Goal: Task Accomplishment & Management: Manage account settings

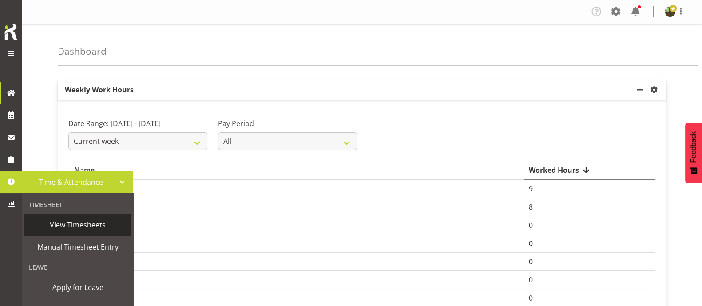
click at [73, 223] on span "View Timesheets" at bounding box center [78, 224] width 98 height 13
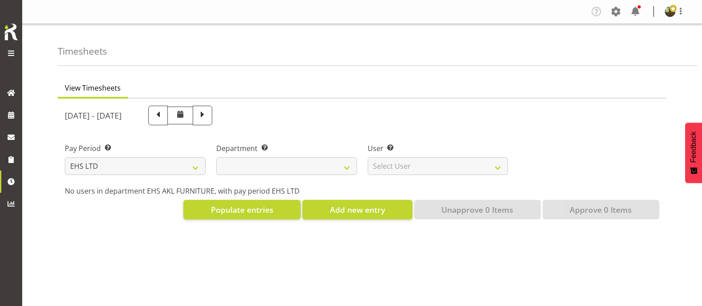
select select "7"
select select
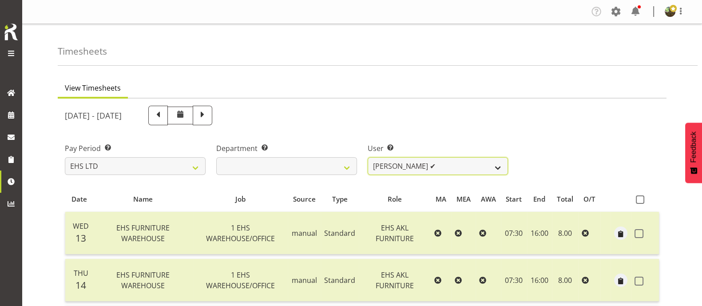
click at [448, 165] on select "Daniel Tini ✔ Filipo Iupeli ✔ Harley Wongpayuk ✔ Malae Toleafoa ✔ Manase Ward ✔…" at bounding box center [438, 166] width 141 height 18
select select "3423"
click at [368, 157] on select "Daniel Tini ✔ Filipo Iupeli ✔ Harley Wongpayuk ✔ Malae Toleafoa ✔ Manase Ward ✔…" at bounding box center [438, 166] width 141 height 18
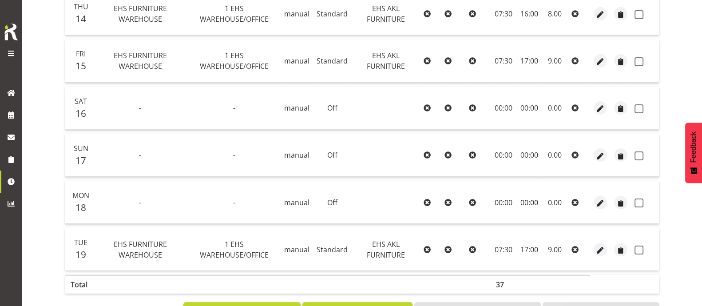
scroll to position [303, 0]
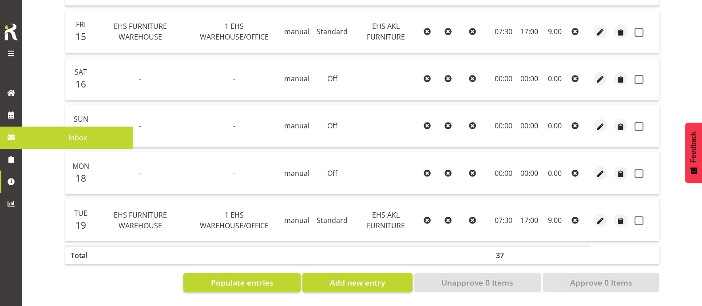
click at [37, 138] on span "Inbox" at bounding box center [78, 137] width 102 height 13
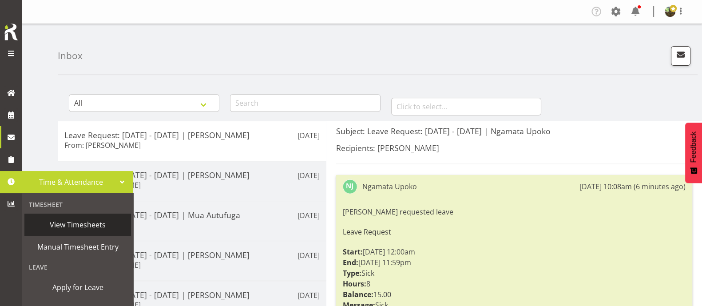
click at [71, 225] on span "View Timesheets" at bounding box center [78, 224] width 98 height 13
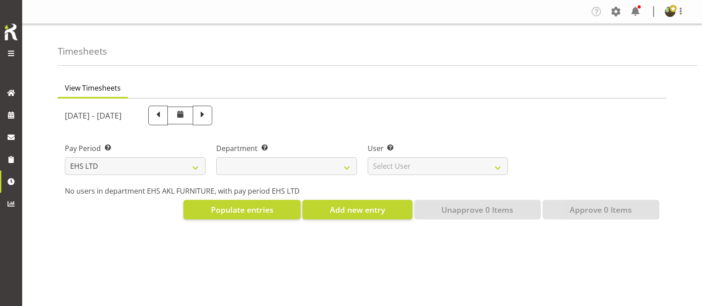
select select "7"
select select
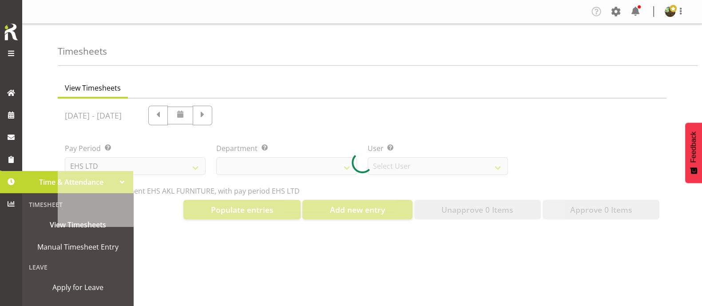
select select "8638"
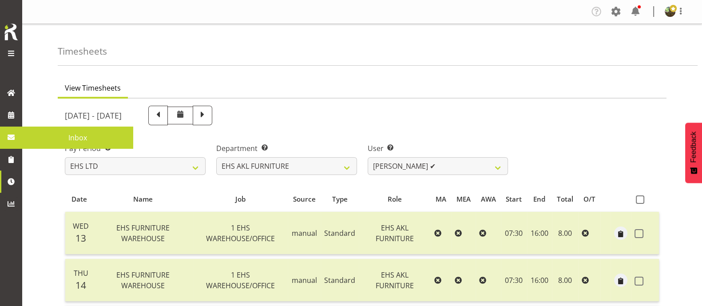
click at [9, 138] on span at bounding box center [10, 137] width 13 height 13
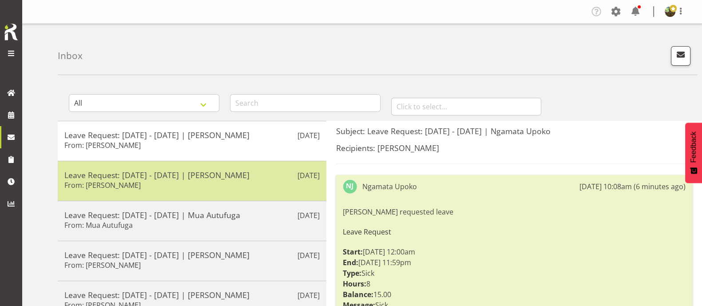
click at [254, 174] on h5 "Leave Request: [DATE] - [DATE] | [PERSON_NAME]" at bounding box center [191, 175] width 255 height 10
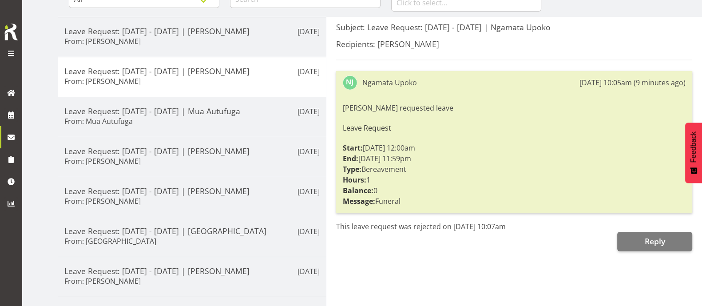
scroll to position [111, 0]
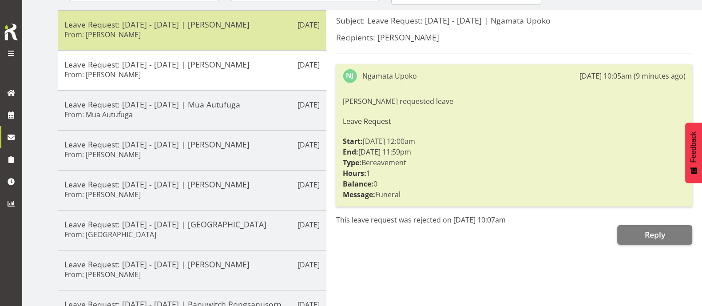
click at [284, 25] on h5 "Leave Request: 18/08/25 - 18/08/25 | Ngamata Upoko" at bounding box center [191, 25] width 255 height 10
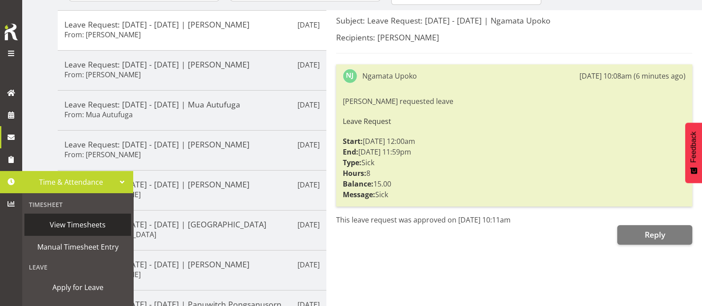
click at [72, 223] on span "View Timesheets" at bounding box center [78, 224] width 98 height 13
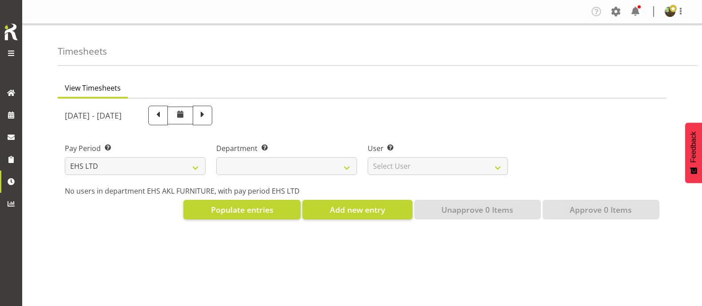
select select "7"
select select
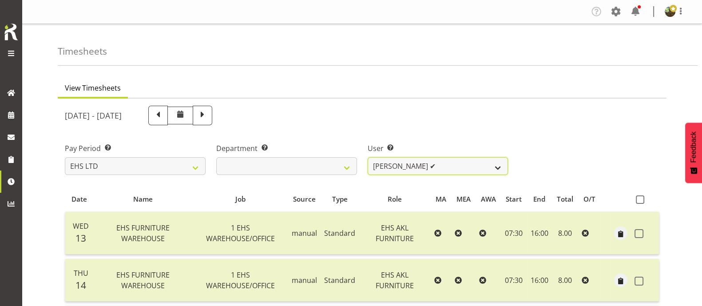
click at [452, 166] on select "[PERSON_NAME] ✔ [PERSON_NAME] ✔ [PERSON_NAME] ✔ [PERSON_NAME] ✔ [PERSON_NAME] ✔…" at bounding box center [438, 166] width 141 height 18
select select "3423"
click at [368, 157] on select "[PERSON_NAME] ✔ [PERSON_NAME] ✔ [PERSON_NAME] ✔ [PERSON_NAME] ✔ [PERSON_NAME] ✔…" at bounding box center [438, 166] width 141 height 18
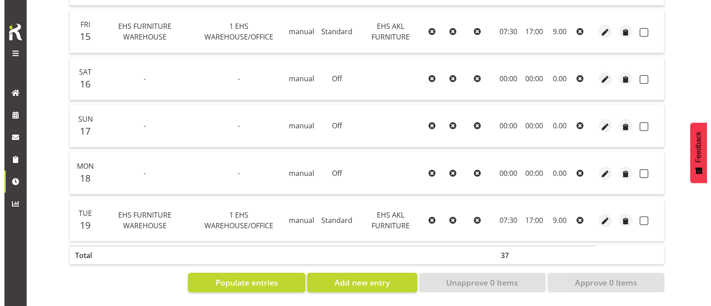
scroll to position [303, 0]
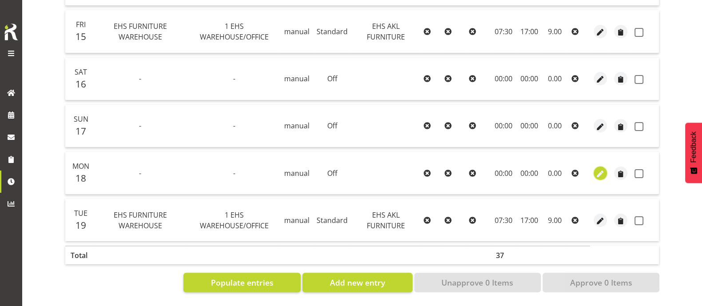
click at [599, 169] on span "button" at bounding box center [601, 174] width 10 height 10
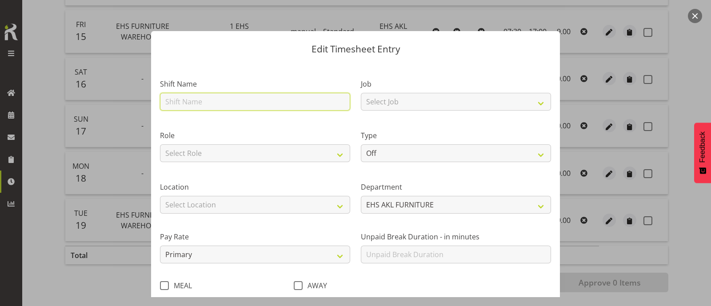
click at [200, 103] on input "text" at bounding box center [255, 102] width 190 height 18
type input "S"
type input "Leave"
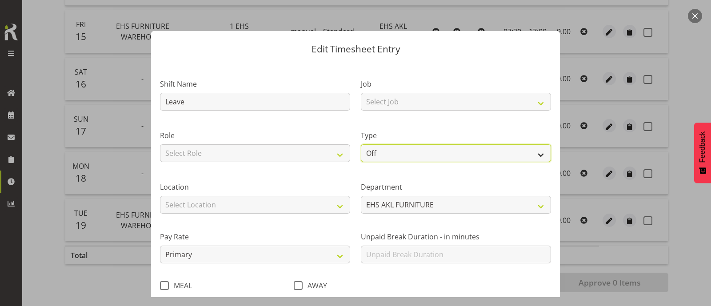
click at [406, 154] on select "Off Standard Public Holiday Public Holiday (Worked) Day In Lieu Annual Leave Si…" at bounding box center [456, 153] width 190 height 18
select select "Sick"
click at [361, 144] on select "Off Standard Public Holiday Public Holiday (Worked) Day In Lieu Annual Leave Si…" at bounding box center [456, 153] width 190 height 18
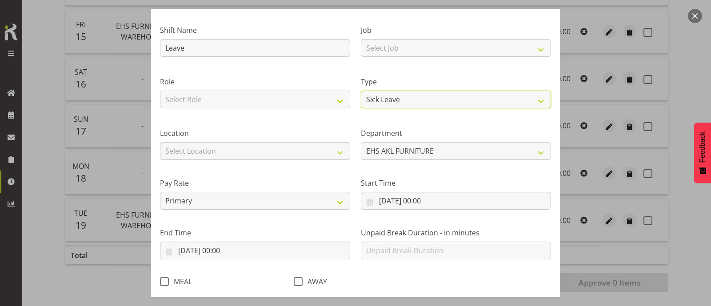
scroll to position [106, 0]
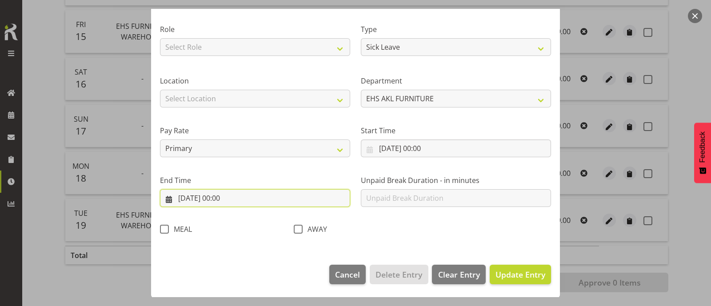
click at [224, 198] on input "[DATE] 00:00" at bounding box center [255, 198] width 190 height 18
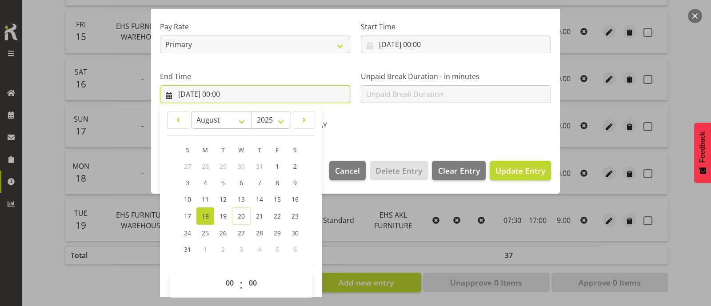
scroll to position [218, 0]
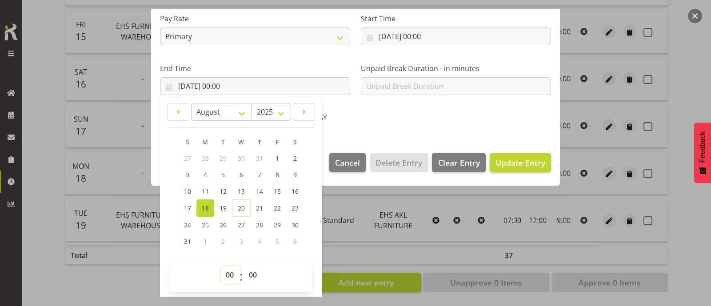
click at [231, 273] on select "00 01 02 03 04 05 06 07 08 09 10 11 12 13 14 15 16 17 18 19 20 21 22 23" at bounding box center [231, 275] width 20 height 18
select select "8"
click at [221, 266] on select "00 01 02 03 04 05 06 07 08 09 10 11 12 13 14 15 16 17 18 19 20 21 22 23" at bounding box center [231, 275] width 20 height 18
type input "[DATE] 08:00"
click at [497, 238] on div "Edit Timesheet Entry Shift Name Leave Job Select Job 1 Carlton Events 1 [PERSON…" at bounding box center [355, 153] width 426 height 288
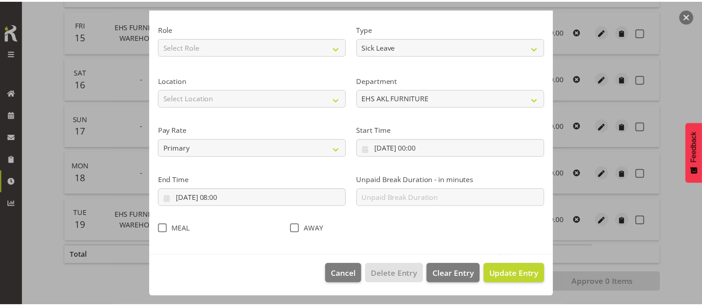
scroll to position [106, 0]
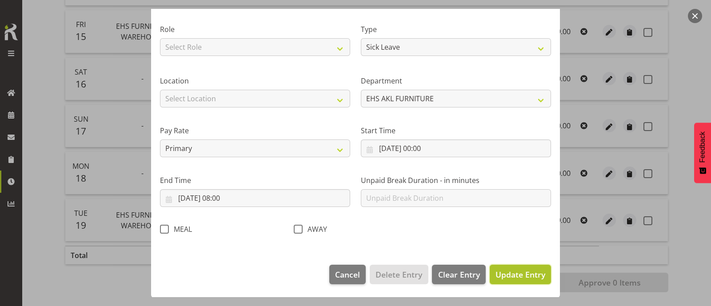
click at [512, 270] on span "Update Entry" at bounding box center [520, 274] width 50 height 11
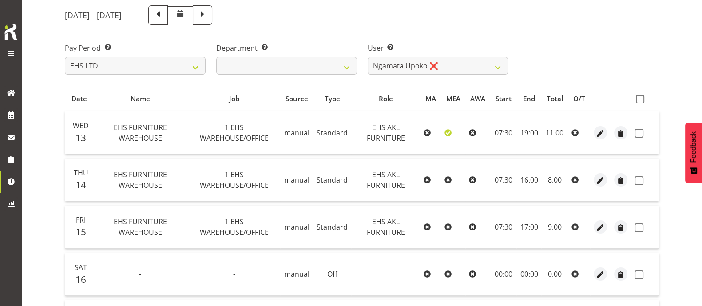
scroll to position [81, 0]
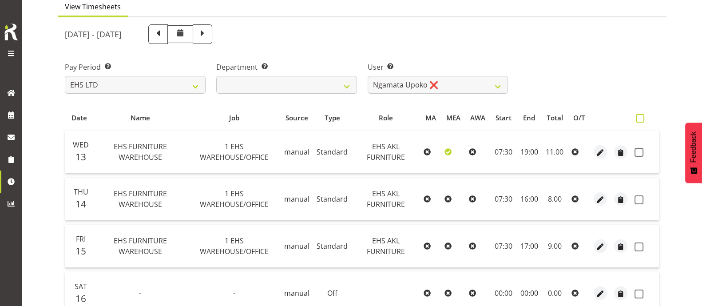
click at [641, 115] on span at bounding box center [640, 118] width 8 height 8
click at [641, 115] on input "checkbox" at bounding box center [639, 118] width 6 height 6
checkbox input "true"
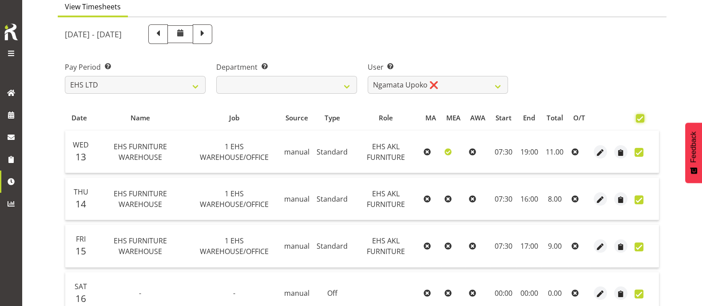
checkbox input "true"
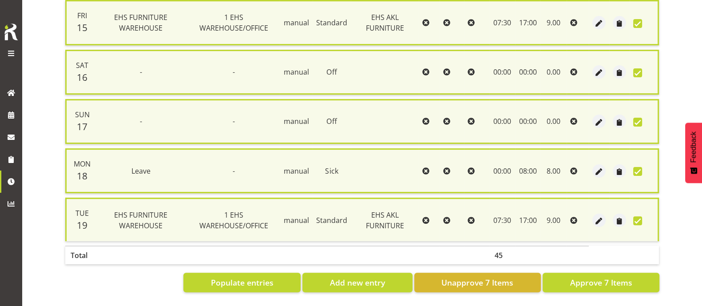
scroll to position [315, 0]
click at [606, 277] on span "Approve 7 Items" at bounding box center [601, 283] width 62 height 12
checkbox input "false"
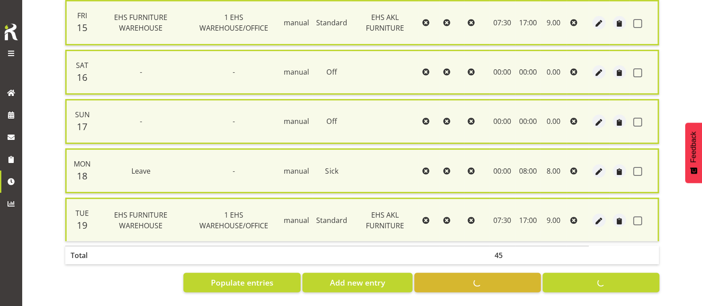
checkbox input "false"
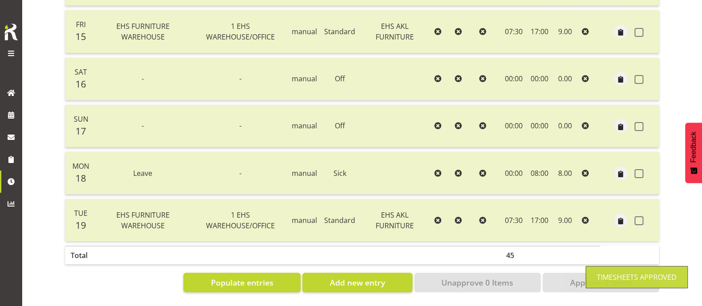
scroll to position [26, 0]
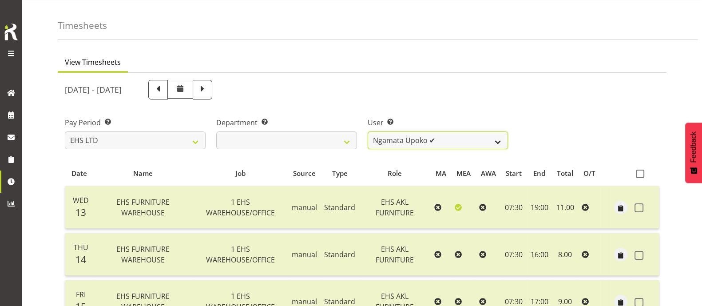
click at [441, 139] on select "[PERSON_NAME] ✔ [PERSON_NAME] ✔ [PERSON_NAME] ✔ [PERSON_NAME] ✔ [PERSON_NAME] ✔…" at bounding box center [438, 140] width 141 height 18
select select "8639"
click at [368, 131] on select "[PERSON_NAME] ✔ [PERSON_NAME] ✔ [PERSON_NAME] ✔ [PERSON_NAME] ✔ [PERSON_NAME] ✔…" at bounding box center [438, 140] width 141 height 18
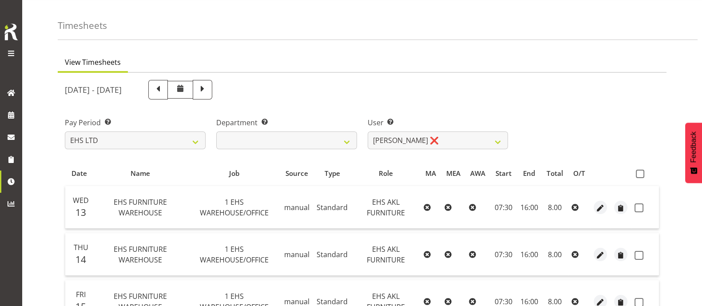
drag, startPoint x: 643, startPoint y: 172, endPoint x: 638, endPoint y: 181, distance: 10.1
click at [643, 172] on span at bounding box center [640, 174] width 8 height 8
click at [642, 172] on input "checkbox" at bounding box center [639, 174] width 6 height 6
checkbox input "true"
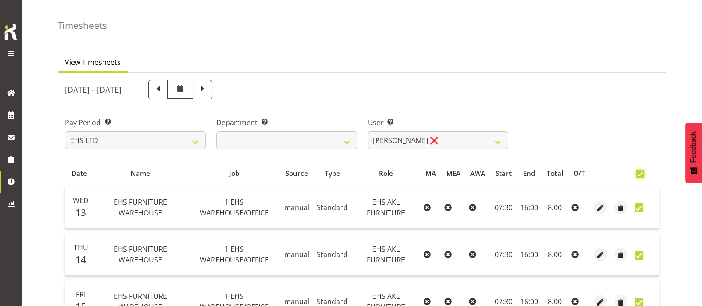
checkbox input "true"
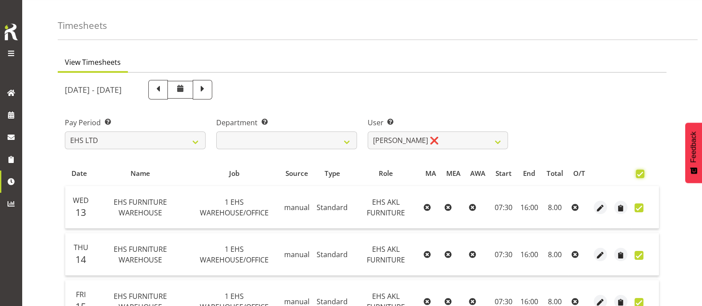
checkbox input "true"
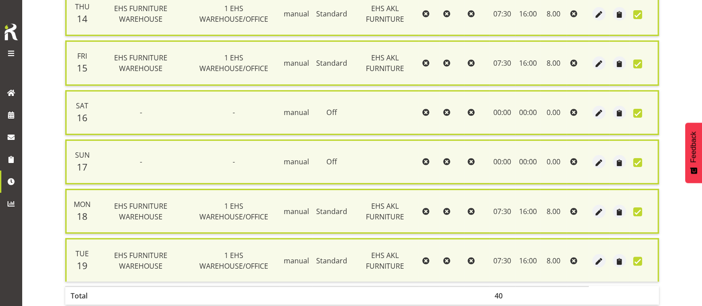
scroll to position [315, 0]
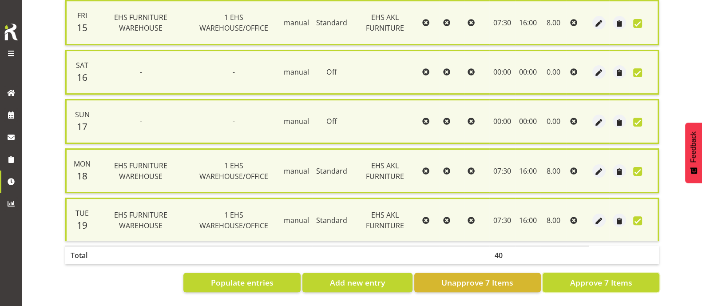
click at [590, 278] on span "Approve 7 Items" at bounding box center [601, 283] width 62 height 12
checkbox input "false"
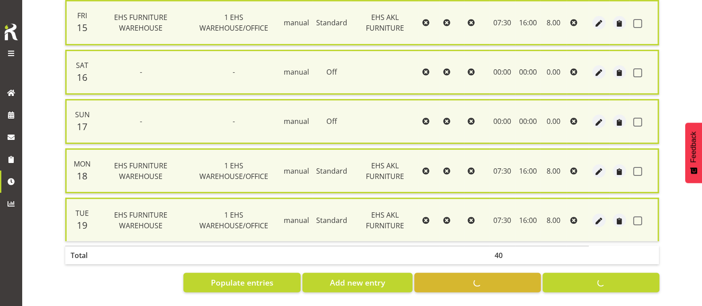
checkbox input "false"
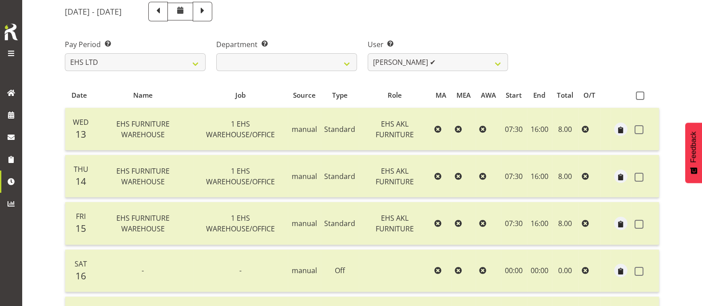
scroll to position [0, 0]
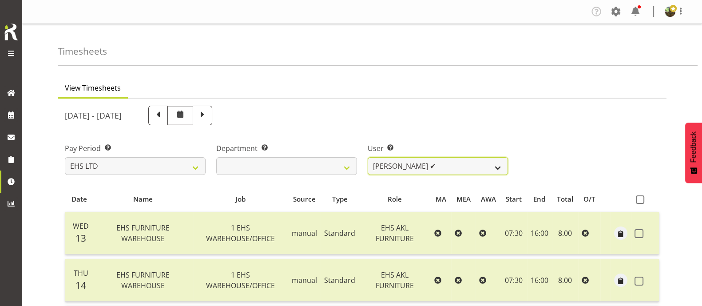
click at [448, 167] on select "[PERSON_NAME] ✔ [PERSON_NAME] ✔ [PERSON_NAME] ✔ [PERSON_NAME] ✔ [PERSON_NAME] ✔…" at bounding box center [438, 166] width 141 height 18
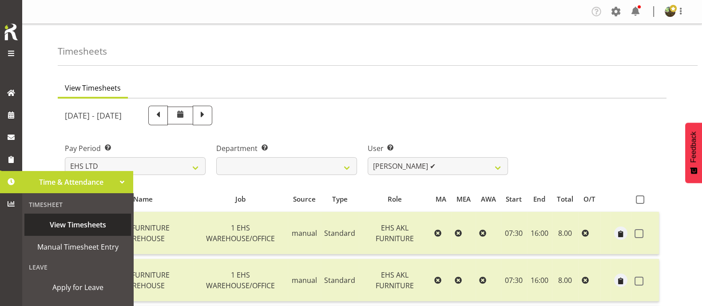
click at [64, 223] on span "View Timesheets" at bounding box center [78, 224] width 98 height 13
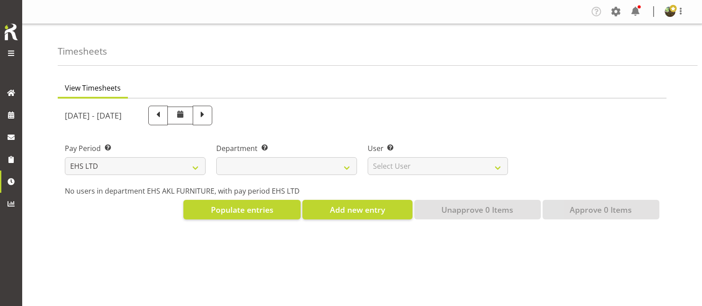
select select "7"
select select
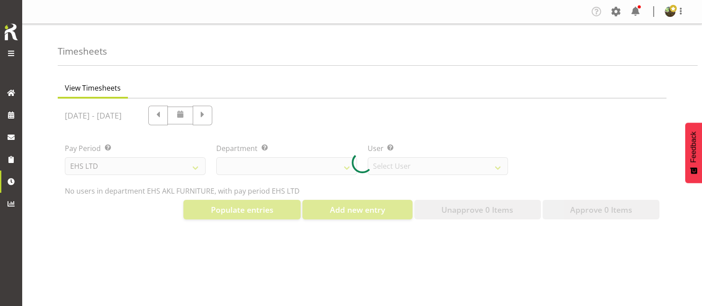
select select "8638"
